Goal: Transaction & Acquisition: Purchase product/service

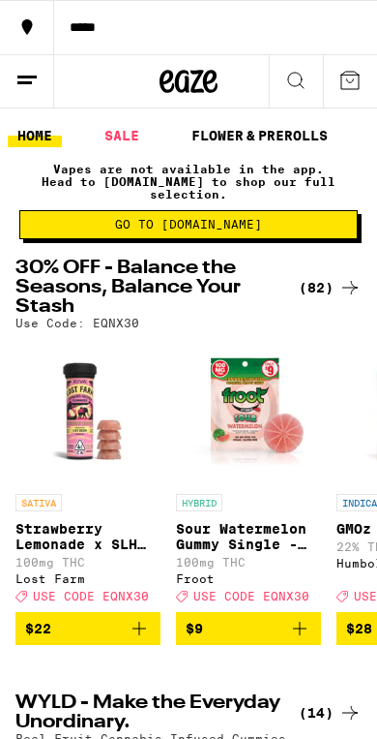
click at [339, 281] on icon at bounding box center [350, 287] width 23 height 23
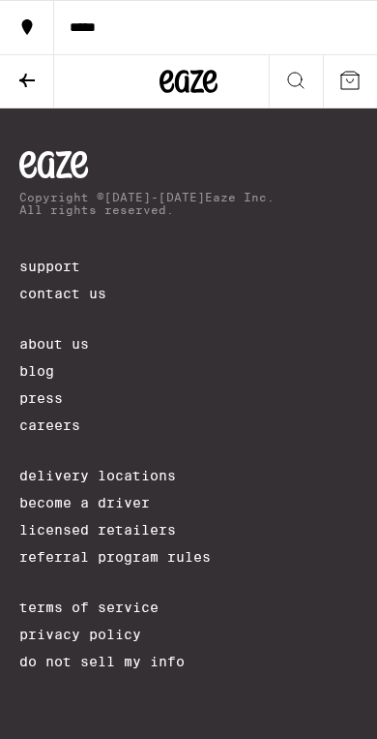
scroll to position [14185, 0]
